Goal: Information Seeking & Learning: Learn about a topic

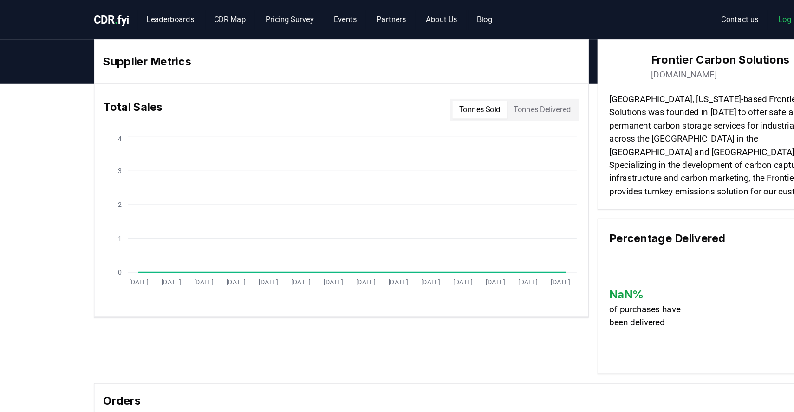
click at [97, 13] on span "." at bounding box center [98, 16] width 3 height 11
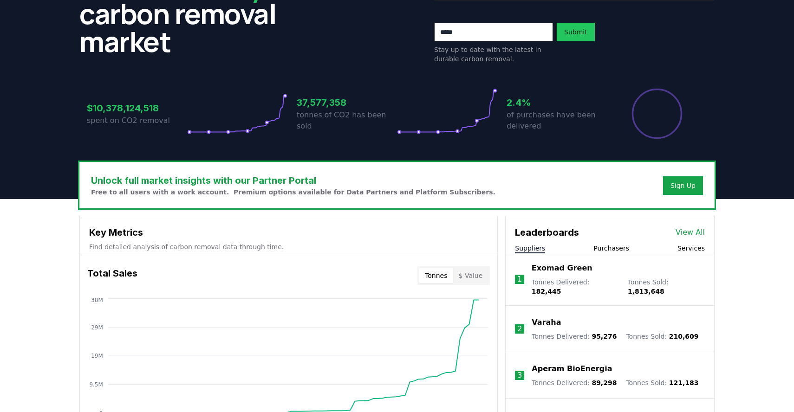
scroll to position [131, 0]
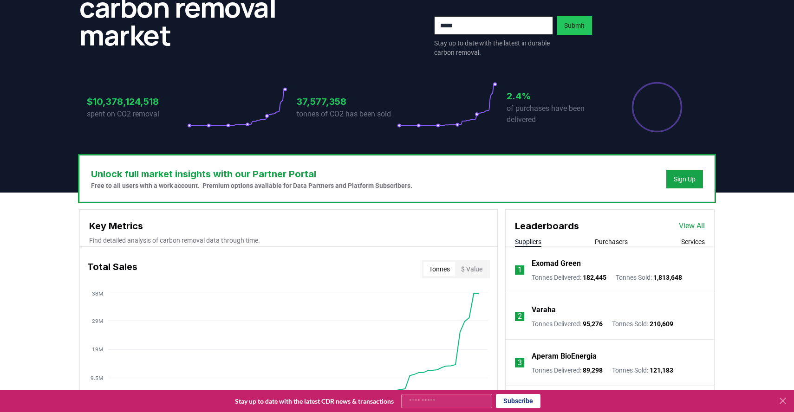
click at [478, 262] on button "$ Value" at bounding box center [472, 269] width 33 height 15
click at [447, 262] on button "Tonnes" at bounding box center [439, 269] width 32 height 15
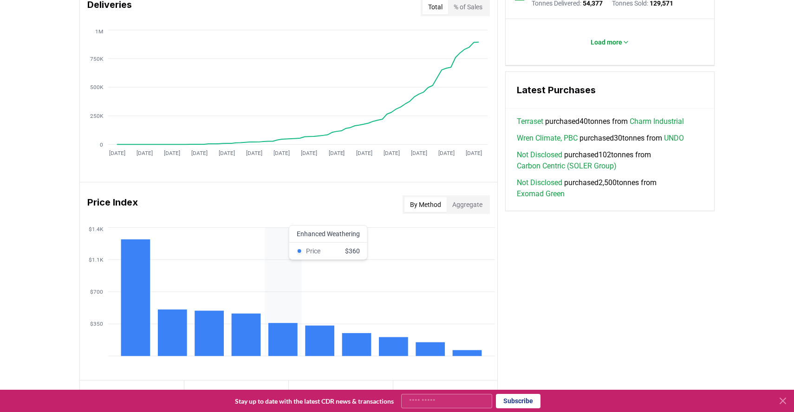
scroll to position [641, 0]
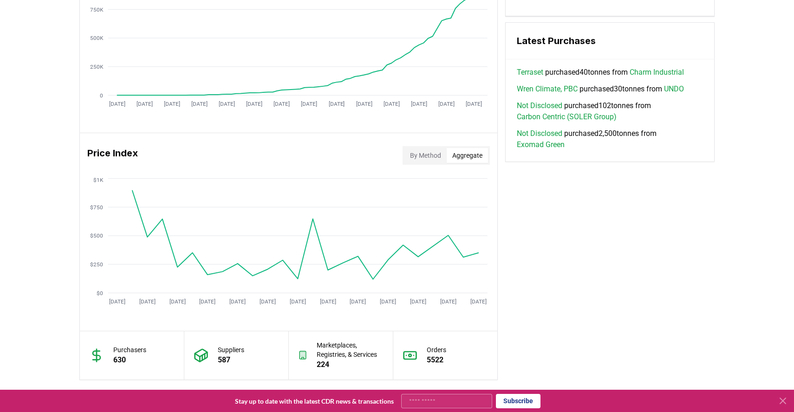
click at [482, 148] on button "Aggregate" at bounding box center [467, 155] width 41 height 15
click at [202, 356] on icon at bounding box center [202, 358] width 0 height 5
click at [137, 355] on p "630" at bounding box center [129, 360] width 33 height 11
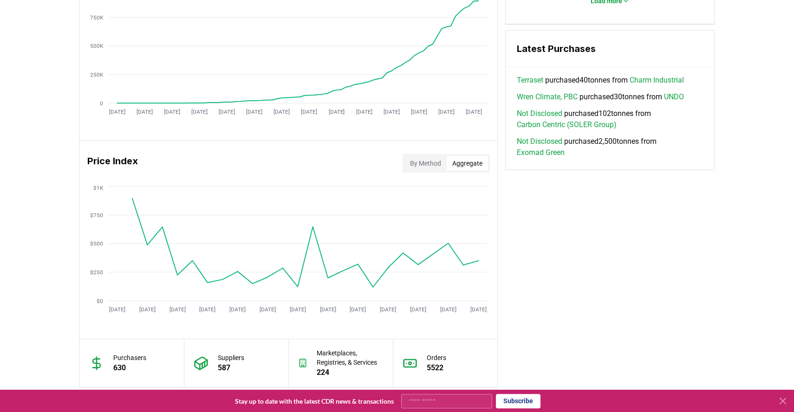
scroll to position [516, 0]
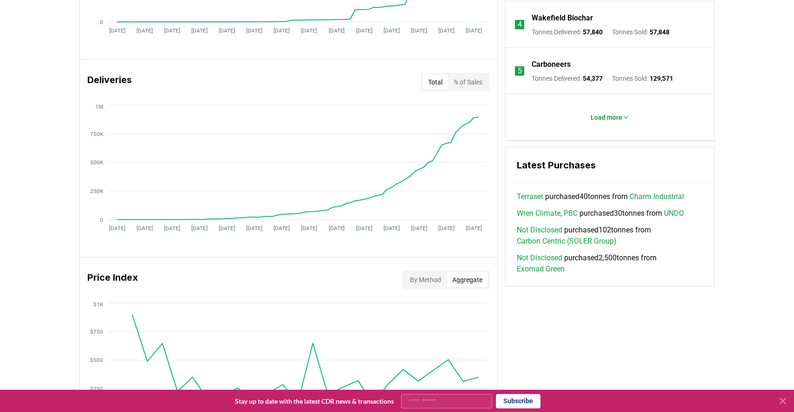
click at [430, 273] on button "By Method" at bounding box center [425, 280] width 42 height 15
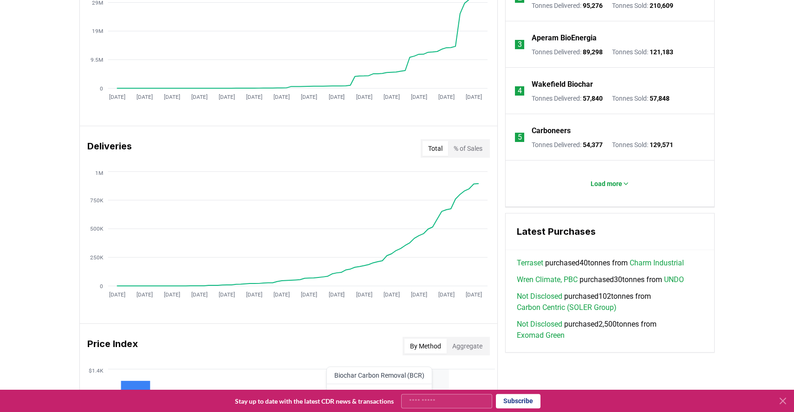
scroll to position [426, 0]
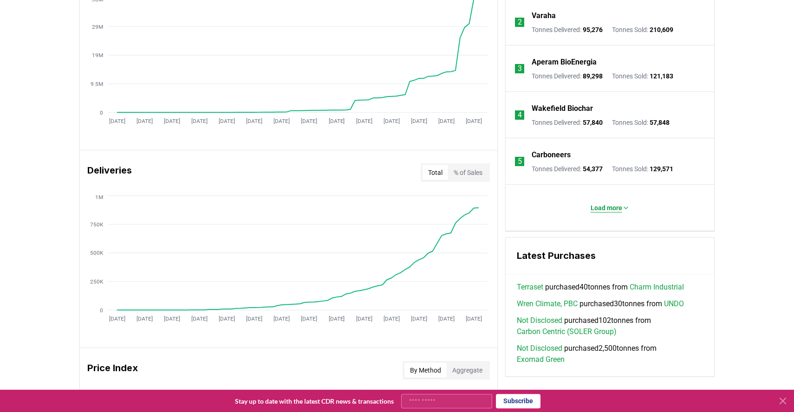
click at [606, 203] on p "Load more" at bounding box center [607, 207] width 32 height 9
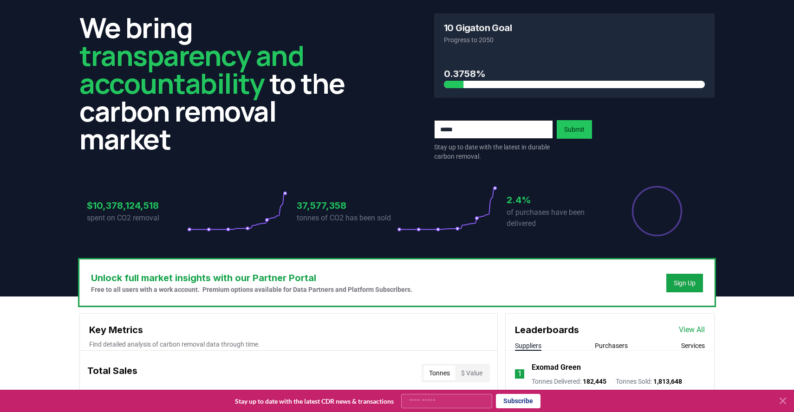
scroll to position [97, 0]
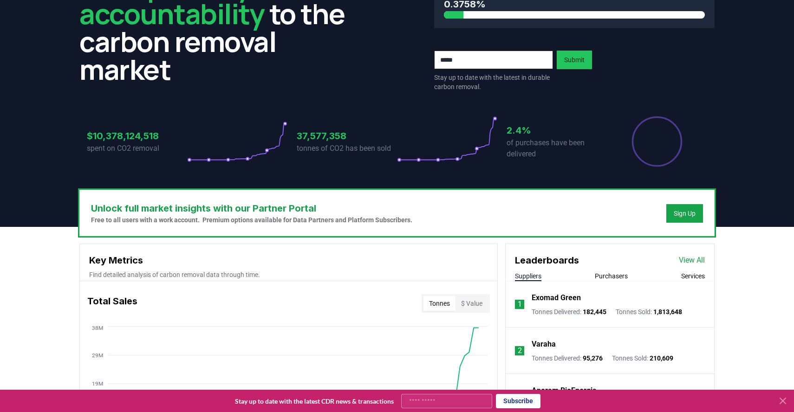
click at [477, 296] on button "$ Value" at bounding box center [472, 303] width 33 height 15
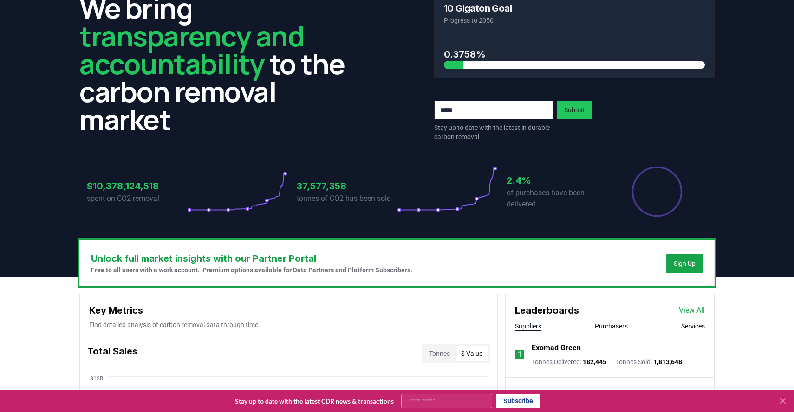
scroll to position [0, 0]
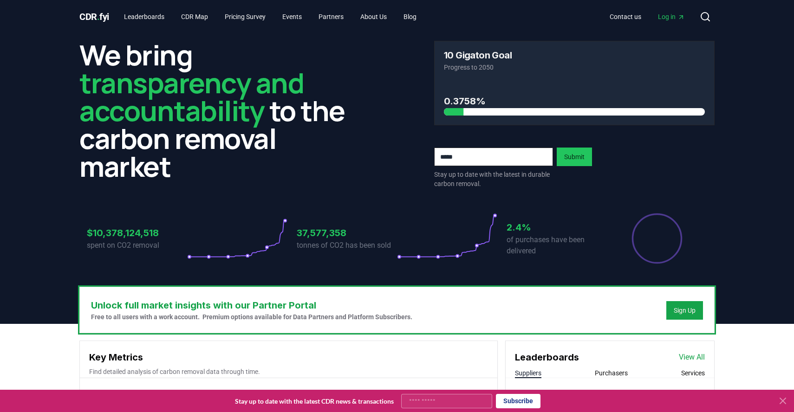
click at [321, 226] on h3 "37,577,358" at bounding box center [347, 233] width 100 height 14
click at [147, 14] on link "Leaderboards" at bounding box center [144, 16] width 55 height 17
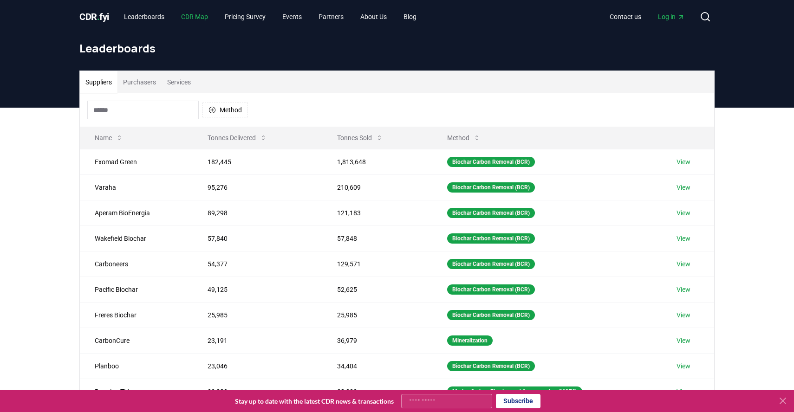
click at [193, 16] on link "CDR Map" at bounding box center [195, 16] width 42 height 17
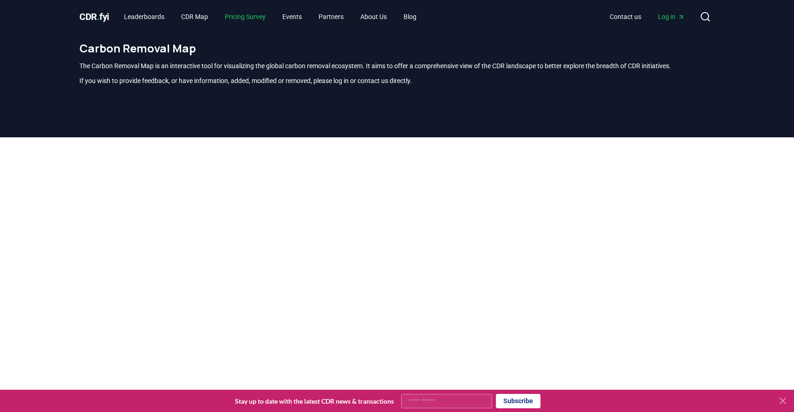
click at [241, 15] on link "Pricing Survey" at bounding box center [245, 16] width 56 height 17
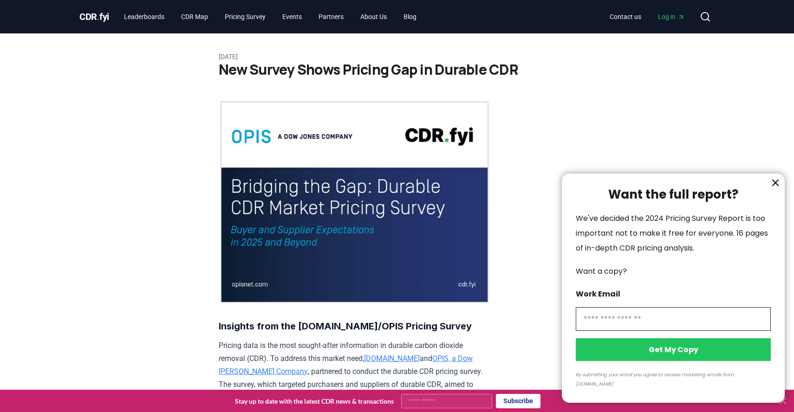
click at [390, 17] on div at bounding box center [397, 206] width 794 height 412
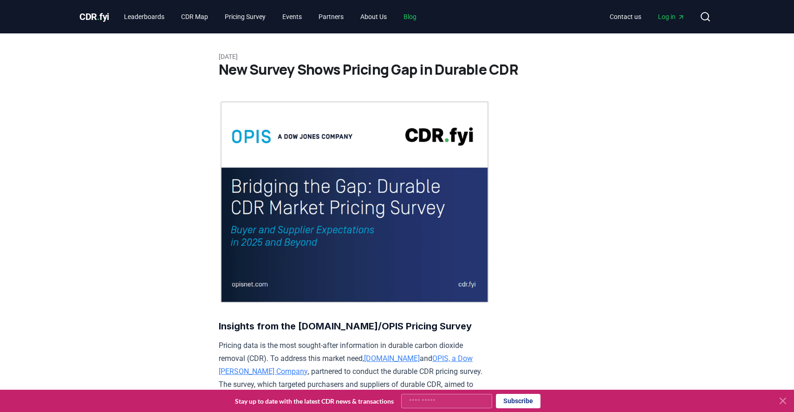
click at [396, 14] on link "Blog" at bounding box center [410, 16] width 28 height 17
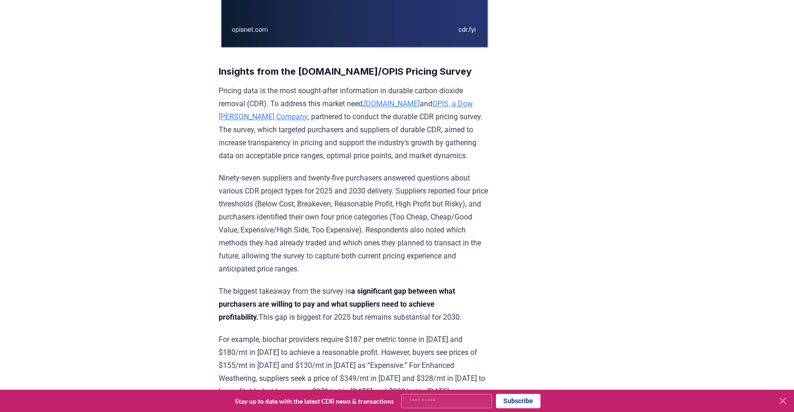
scroll to position [378, 0]
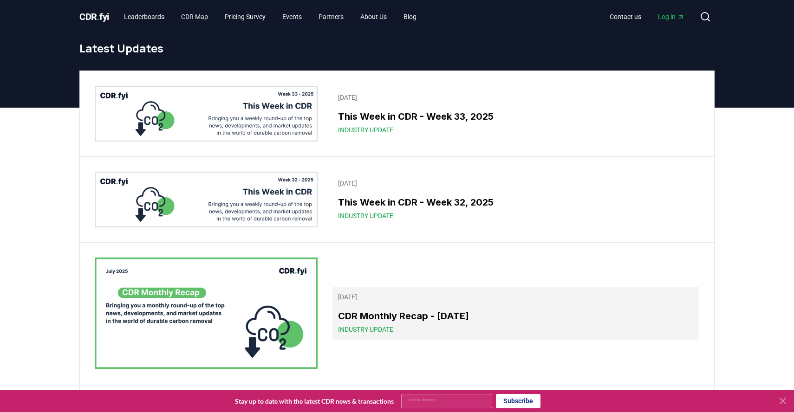
click at [361, 325] on span "Industry Update" at bounding box center [365, 329] width 55 height 9
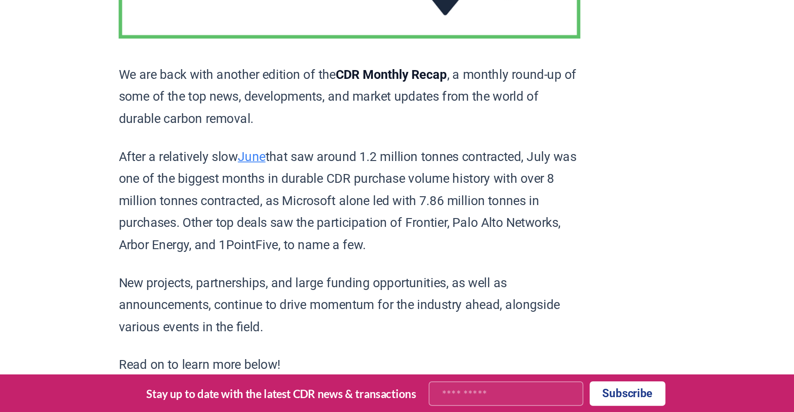
scroll to position [65, 0]
